Goal: Book appointment/travel/reservation

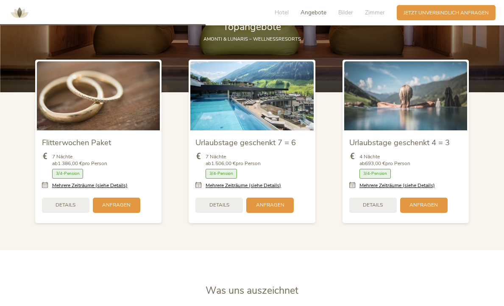
scroll to position [875, 0]
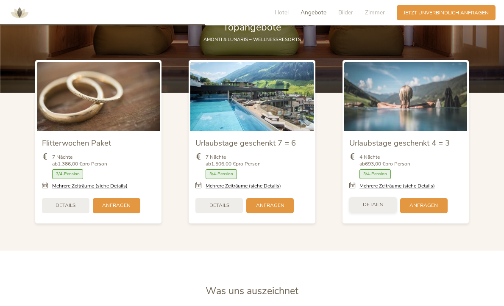
click at [376, 201] on span "Details" at bounding box center [373, 204] width 20 height 7
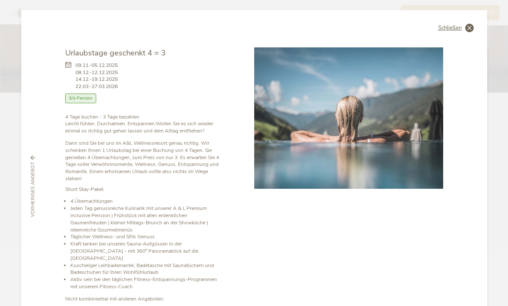
click at [465, 28] on icon at bounding box center [469, 28] width 8 height 8
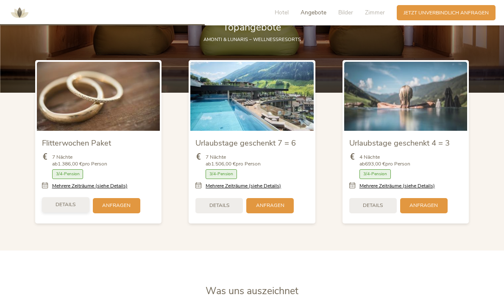
click at [76, 202] on div "Details" at bounding box center [65, 204] width 47 height 15
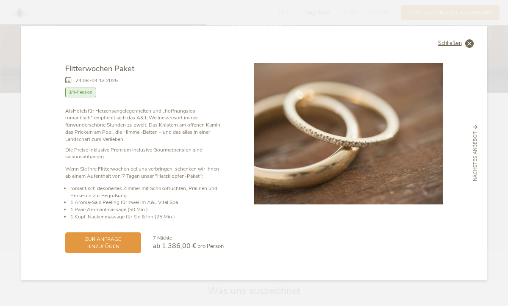
click at [471, 44] on icon at bounding box center [469, 43] width 8 height 8
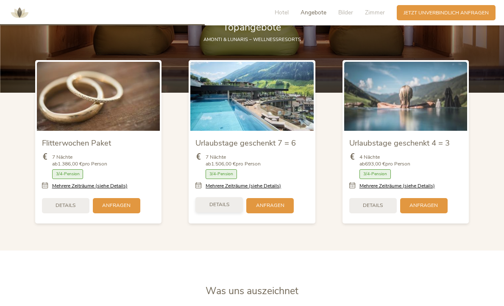
click at [217, 202] on span "Details" at bounding box center [219, 204] width 20 height 7
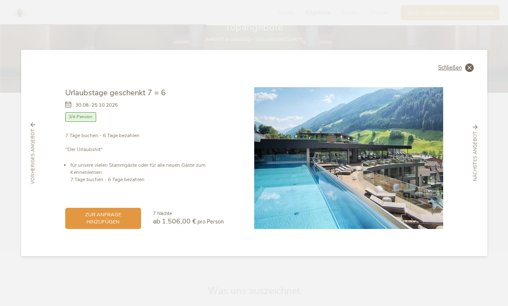
click at [467, 70] on icon at bounding box center [469, 68] width 8 height 8
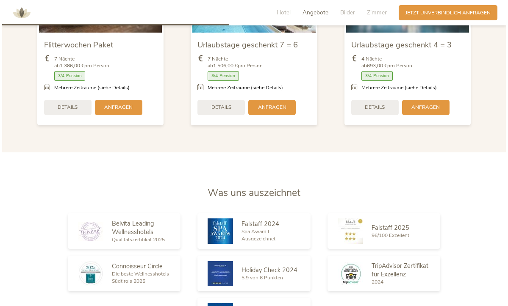
scroll to position [973, 0]
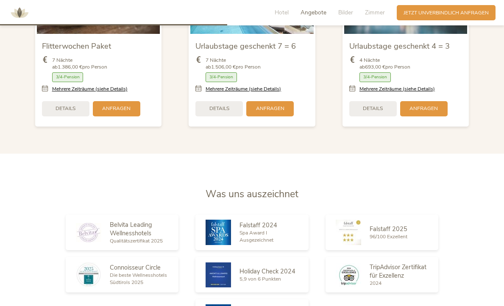
click at [356, 86] on icon at bounding box center [354, 89] width 10 height 7
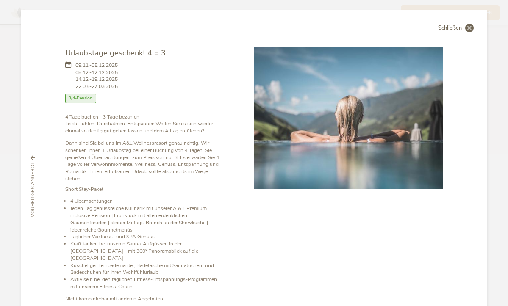
click at [468, 26] on icon at bounding box center [469, 28] width 8 height 8
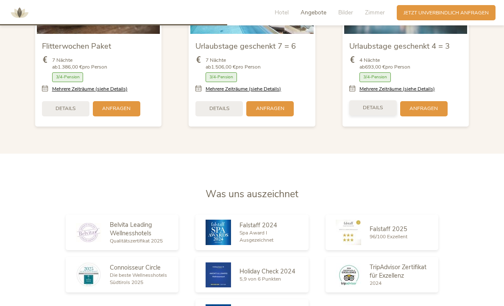
click at [377, 107] on span "Details" at bounding box center [373, 107] width 20 height 7
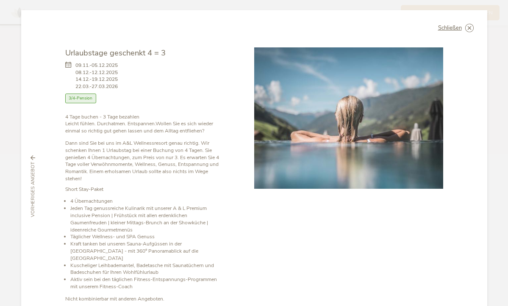
click at [327, 230] on div at bounding box center [348, 191] width 189 height 288
click at [65, 63] on icon at bounding box center [70, 76] width 10 height 28
click at [65, 67] on icon at bounding box center [70, 76] width 10 height 28
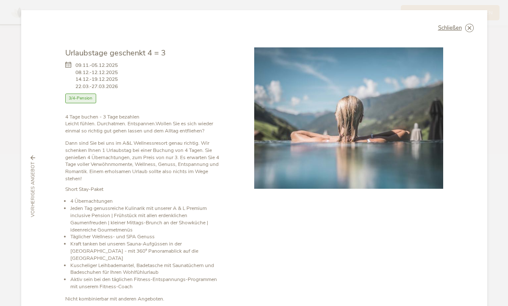
click at [65, 67] on icon at bounding box center [70, 76] width 10 height 28
click at [77, 87] on span "09.11.-05.12.2025 08.12.-12.12.2025 14.12.-19.12.2025 22.03.-27.03.2026" at bounding box center [96, 76] width 42 height 28
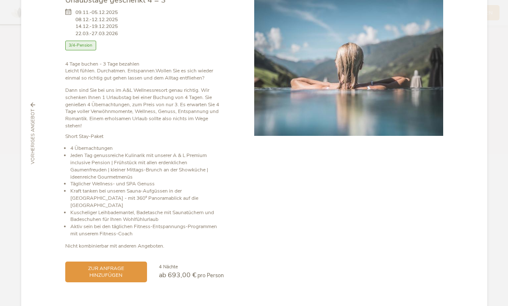
scroll to position [51, 0]
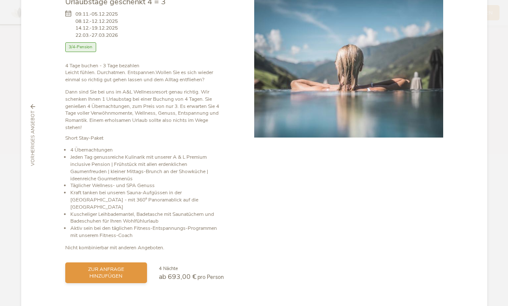
click at [101, 266] on span "zur Anfrage hinzufügen" at bounding box center [106, 273] width 69 height 14
click at [130, 266] on span "zur Anfrage hinzufügen" at bounding box center [106, 273] width 69 height 14
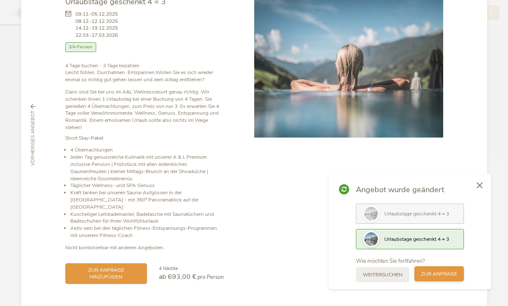
click at [435, 278] on div "zur Anfrage" at bounding box center [439, 274] width 50 height 15
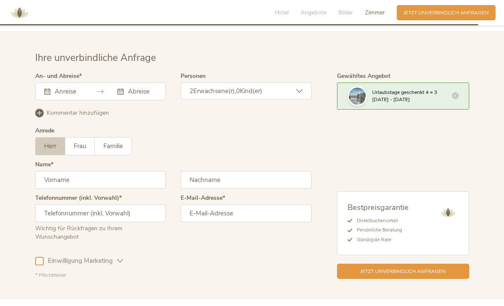
scroll to position [2135, 0]
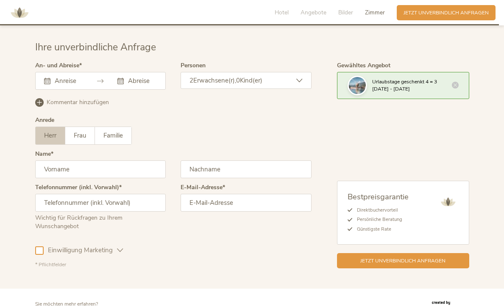
click at [48, 78] on icon at bounding box center [47, 81] width 6 height 6
click at [46, 78] on icon at bounding box center [47, 81] width 6 height 6
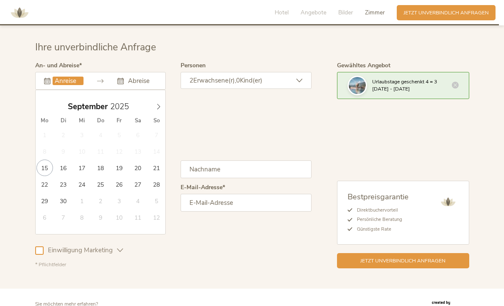
click at [60, 77] on input "text" at bounding box center [68, 81] width 31 height 8
click at [159, 104] on icon at bounding box center [159, 107] width 6 height 6
type input "2026"
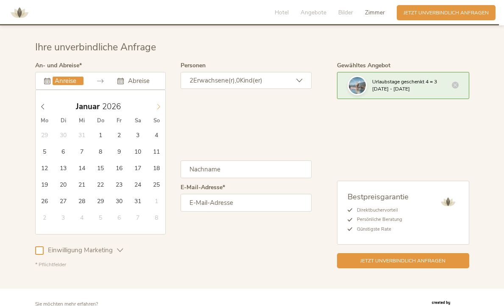
click at [159, 104] on icon at bounding box center [159, 107] width 6 height 6
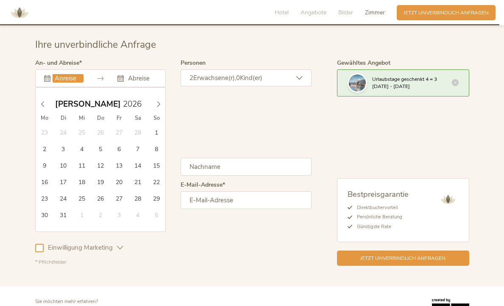
scroll to position [2140, 0]
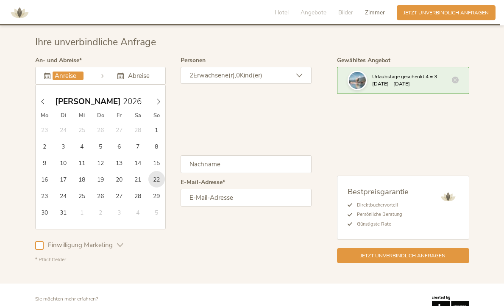
type input "[DATE]"
type input "2026"
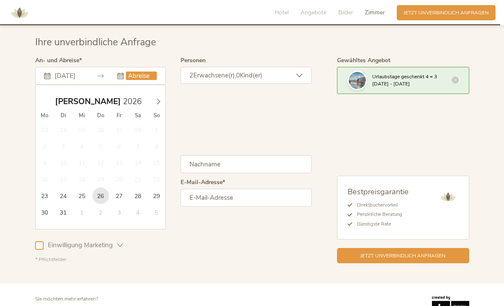
type input "[DATE]"
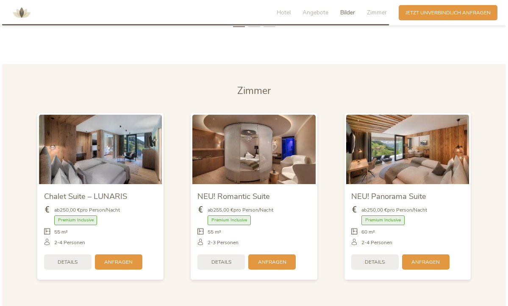
scroll to position [1640, 0]
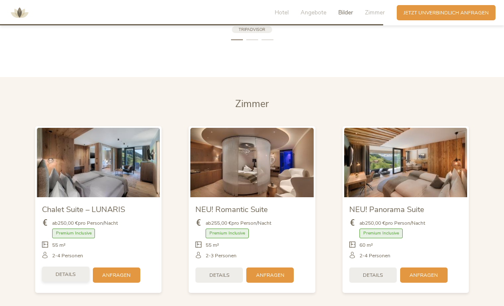
click at [64, 271] on span "Details" at bounding box center [66, 274] width 20 height 7
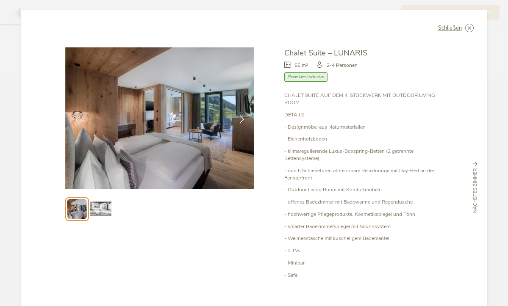
click at [238, 117] on icon at bounding box center [242, 120] width 8 height 8
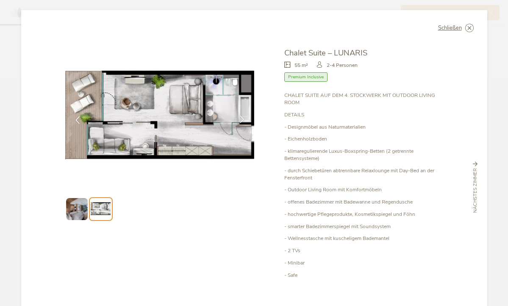
click at [238, 117] on icon at bounding box center [242, 120] width 8 height 8
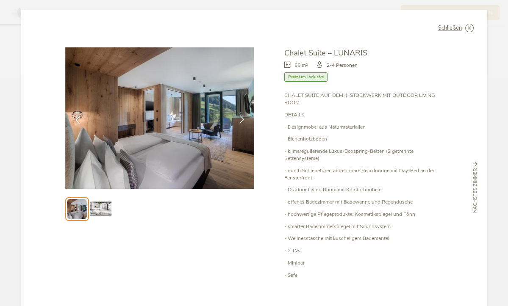
click at [238, 117] on icon at bounding box center [242, 120] width 8 height 8
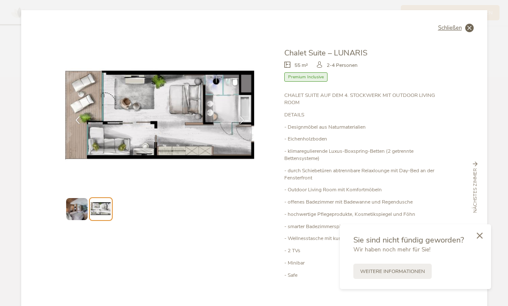
click at [465, 27] on icon at bounding box center [469, 28] width 8 height 8
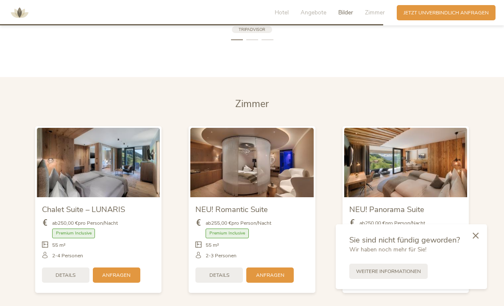
click at [388, 161] on img at bounding box center [405, 162] width 123 height 69
click at [475, 235] on icon at bounding box center [475, 235] width 6 height 6
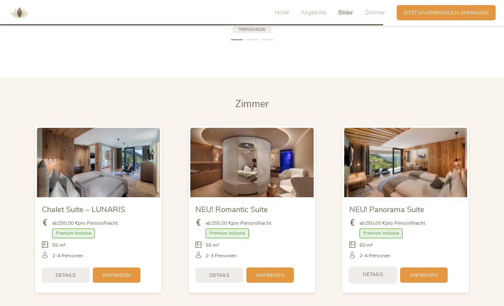
click at [383, 269] on div "Details" at bounding box center [372, 274] width 47 height 15
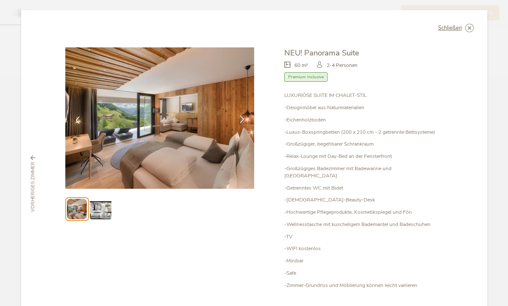
click at [239, 117] on icon at bounding box center [242, 120] width 8 height 8
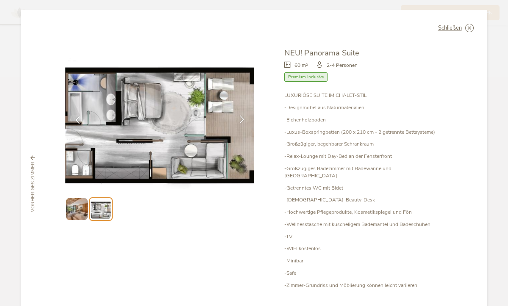
click at [239, 117] on icon at bounding box center [242, 120] width 8 height 8
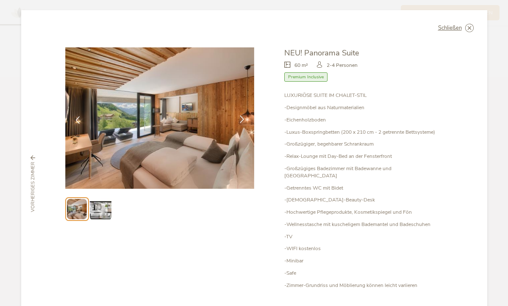
click at [239, 118] on icon at bounding box center [242, 120] width 8 height 8
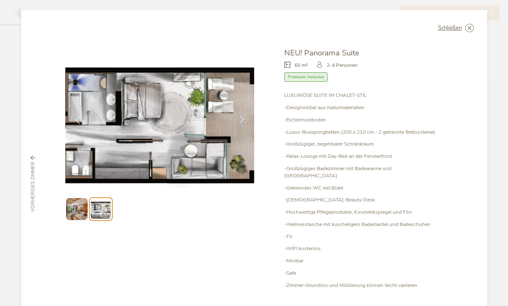
click at [239, 118] on icon at bounding box center [242, 120] width 8 height 8
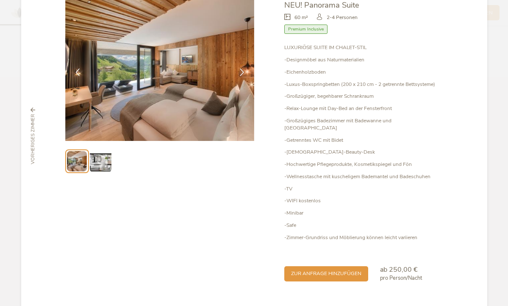
scroll to position [47, 0]
